Goal: Information Seeking & Learning: Find contact information

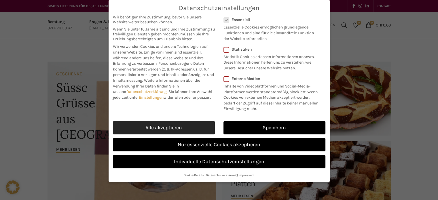
click at [205, 126] on link "Alle akzeptieren" at bounding box center [164, 127] width 102 height 13
checkbox input "true"
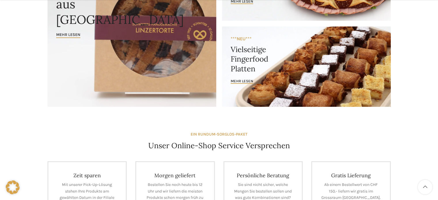
scroll to position [115, 0]
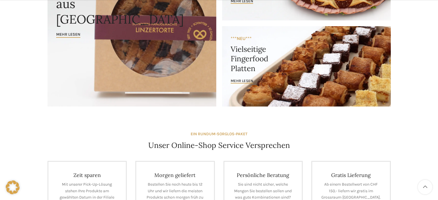
click at [287, 77] on link "Banner link" at bounding box center [306, 66] width 169 height 80
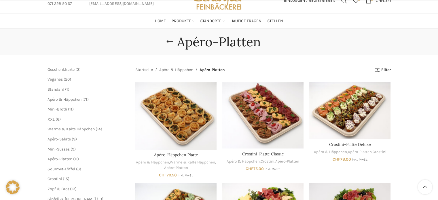
scroll to position [58, 0]
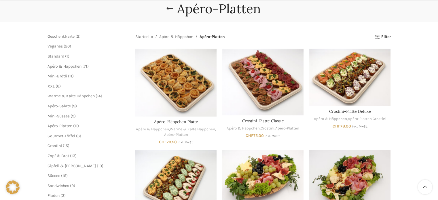
click at [57, 87] on span "6" at bounding box center [58, 86] width 2 height 5
click at [50, 87] on span "XXL" at bounding box center [51, 86] width 7 height 5
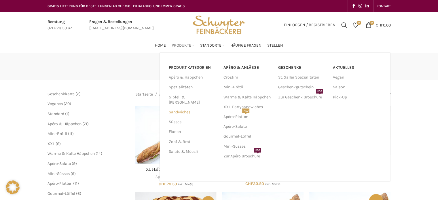
click at [180, 108] on link "Sandwiches" at bounding box center [192, 112] width 48 height 10
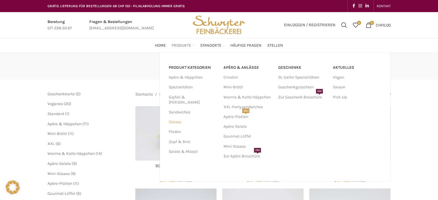
click at [177, 119] on link "Süsses" at bounding box center [192, 122] width 48 height 10
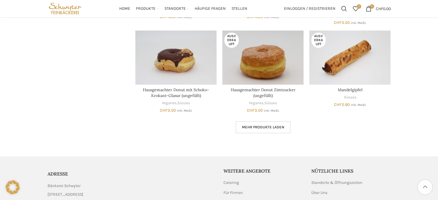
scroll to position [374, 0]
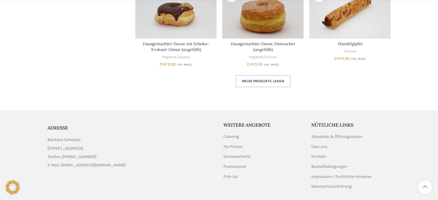
click at [244, 83] on span "Mehr Produkte laden" at bounding box center [263, 81] width 42 height 5
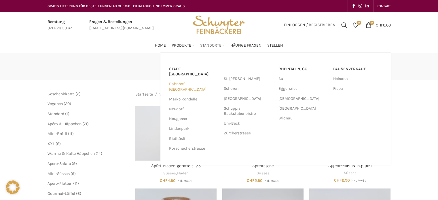
click at [185, 80] on link "Bahnhof [GEOGRAPHIC_DATA]" at bounding box center [193, 86] width 49 height 15
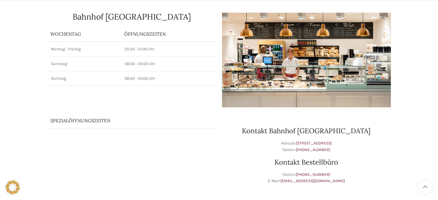
scroll to position [115, 0]
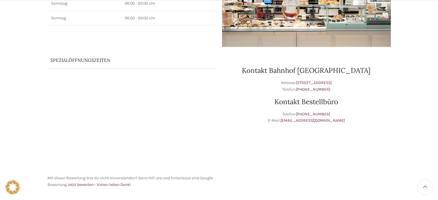
click at [296, 72] on h2 "Kontakt Bahnhof St. Gallen" at bounding box center [306, 70] width 169 height 7
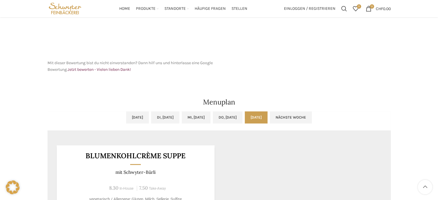
scroll to position [58, 0]
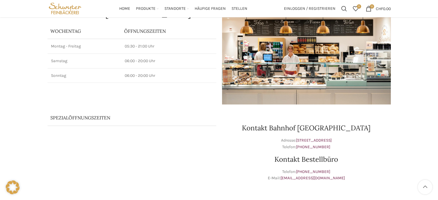
click at [285, 64] on img at bounding box center [306, 57] width 169 height 95
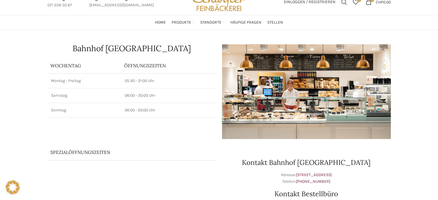
scroll to position [0, 0]
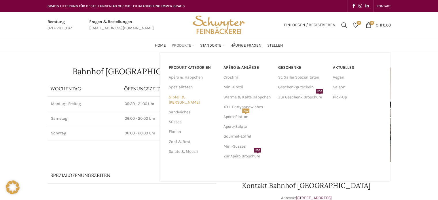
click at [187, 98] on link "Gipfeli & [PERSON_NAME]" at bounding box center [192, 99] width 48 height 15
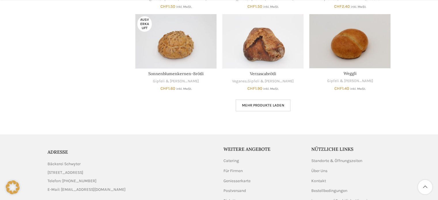
scroll to position [359, 0]
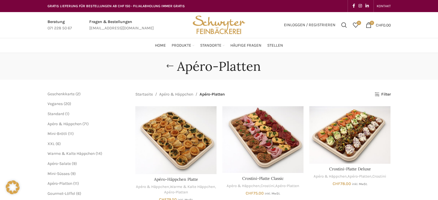
scroll to position [58, 0]
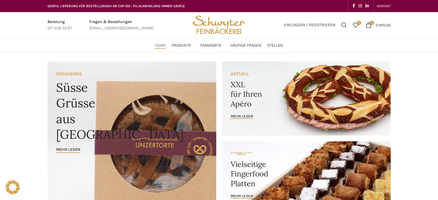
scroll to position [115, 0]
